Goal: Find contact information: Find contact information

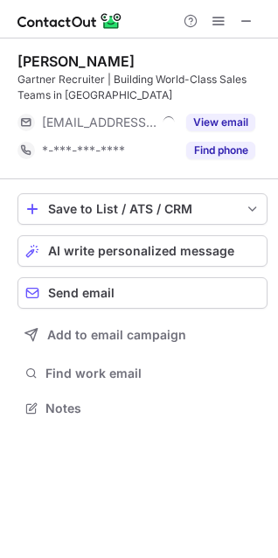
scroll to position [396, 278]
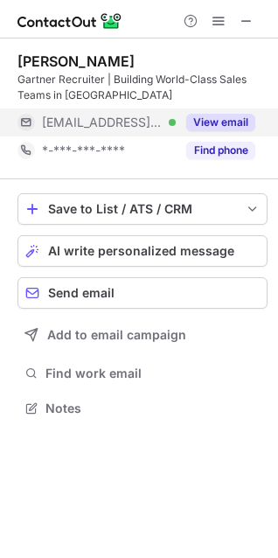
click at [204, 126] on button "View email" at bounding box center [220, 123] width 69 height 18
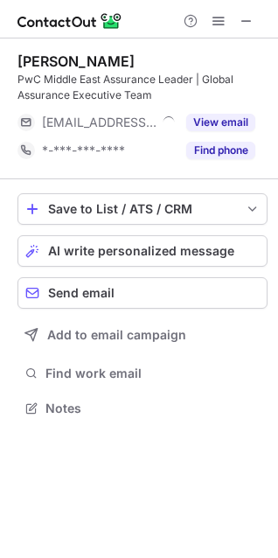
scroll to position [396, 278]
